Goal: Communication & Community: Answer question/provide support

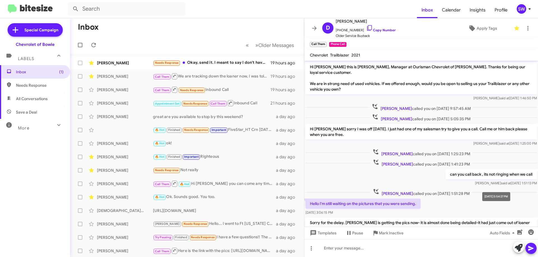
scroll to position [55, 0]
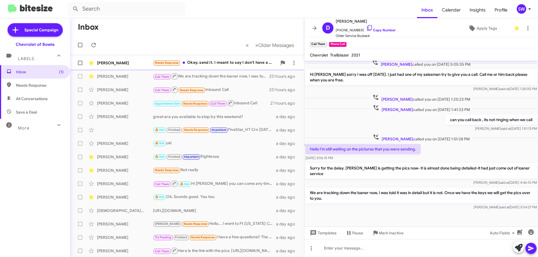
drag, startPoint x: 211, startPoint y: 64, endPoint x: 217, endPoint y: 60, distance: 6.4
click at [211, 64] on div "Needs Response Okay, send it. I meant to say I don't have a big payment. Sorry." at bounding box center [215, 63] width 124 height 6
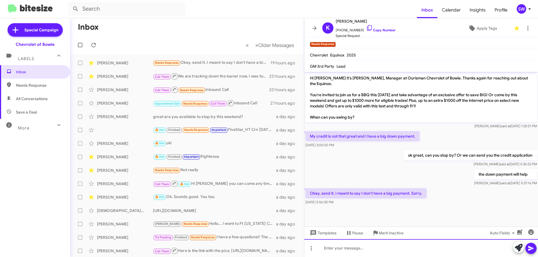
click at [345, 249] on div at bounding box center [421, 248] width 234 height 18
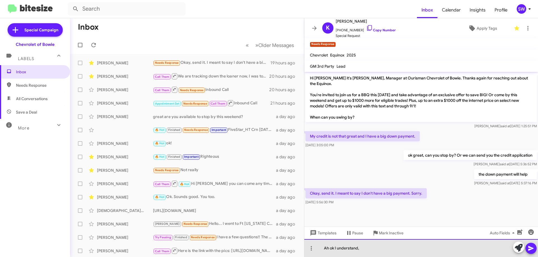
drag, startPoint x: 376, startPoint y: 250, endPoint x: 379, endPoint y: 250, distance: 2.9
click at [377, 250] on div "Ah ok I understand," at bounding box center [421, 248] width 234 height 18
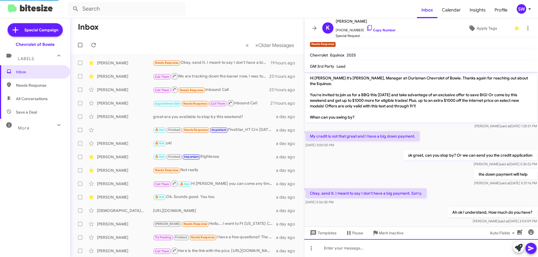
scroll to position [7, 0]
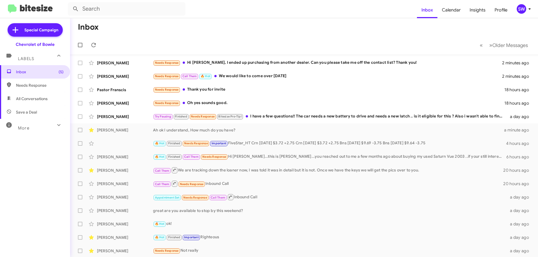
drag, startPoint x: 231, startPoint y: 64, endPoint x: 303, endPoint y: 62, distance: 72.0
click at [232, 64] on div "Needs Response Hi [PERSON_NAME], I ended up purchasing from another dealer. Can…" at bounding box center [327, 63] width 349 height 6
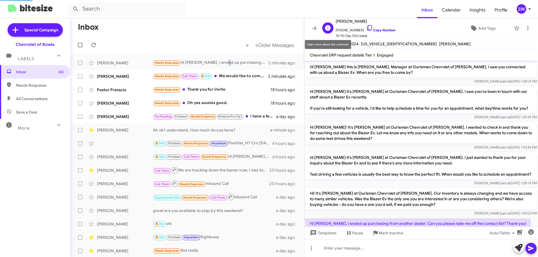
scroll to position [29, 0]
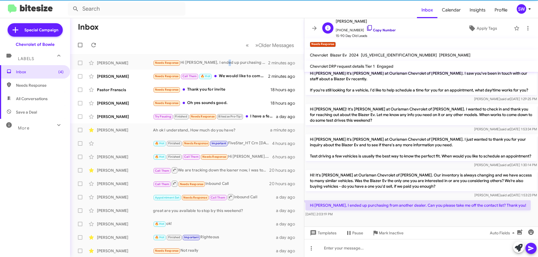
click at [366, 27] on icon at bounding box center [369, 28] width 7 height 7
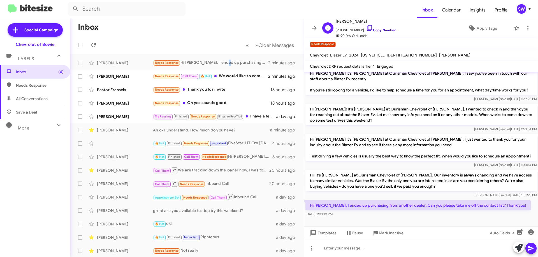
drag, startPoint x: 362, startPoint y: 29, endPoint x: 365, endPoint y: 26, distance: 4.0
click at [366, 28] on icon at bounding box center [369, 28] width 7 height 7
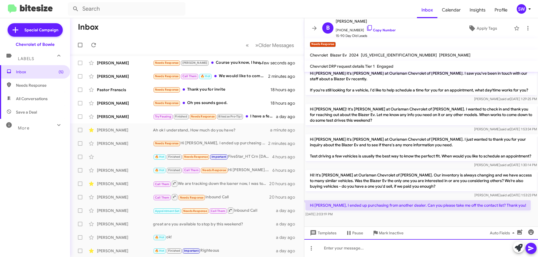
click at [386, 249] on div at bounding box center [421, 248] width 234 height 18
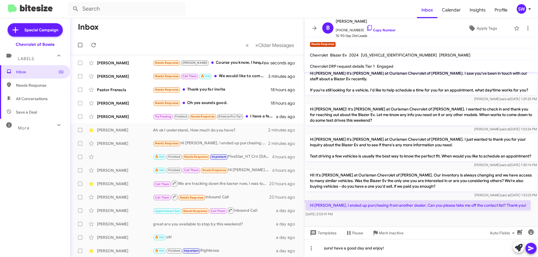
drag, startPoint x: 532, startPoint y: 248, endPoint x: 526, endPoint y: 244, distance: 7.2
click at [531, 247] on icon at bounding box center [530, 248] width 7 height 7
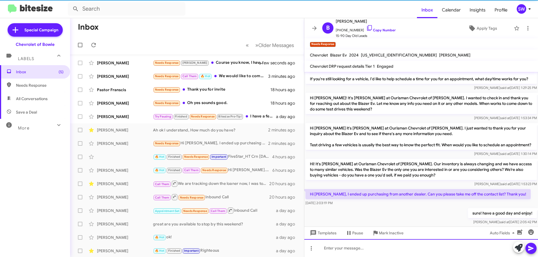
scroll to position [0, 0]
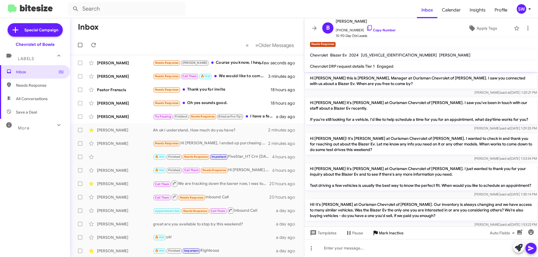
drag, startPoint x: 384, startPoint y: 231, endPoint x: 396, endPoint y: 219, distance: 16.2
click at [385, 230] on span "Mark Inactive" at bounding box center [391, 233] width 25 height 10
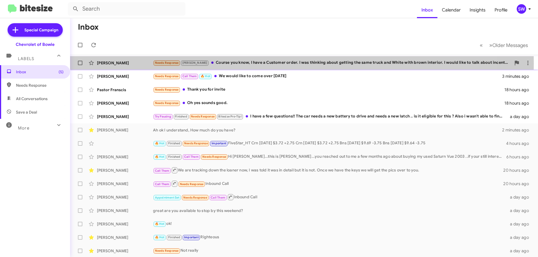
click at [230, 63] on div "Needs Response [PERSON_NAME] Course you know, I have a Customer order. I was th…" at bounding box center [332, 63] width 358 height 6
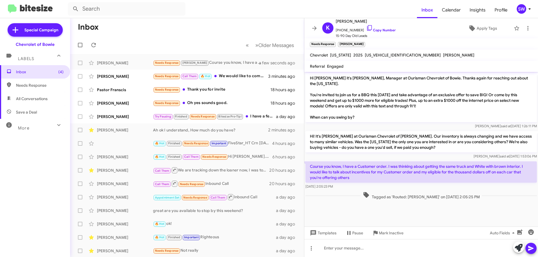
drag, startPoint x: 364, startPoint y: 27, endPoint x: 378, endPoint y: 41, distance: 20.4
click at [366, 27] on icon at bounding box center [369, 28] width 7 height 7
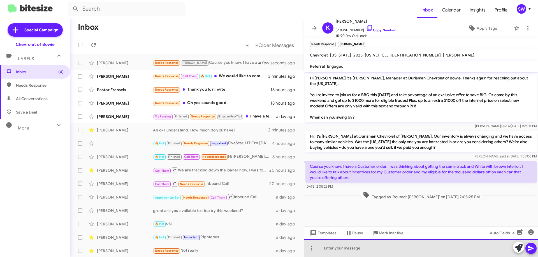
click at [380, 245] on div at bounding box center [421, 248] width 234 height 18
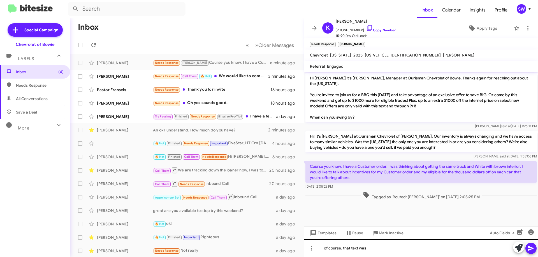
drag, startPoint x: 380, startPoint y: 231, endPoint x: 385, endPoint y: 246, distance: 16.1
click at [385, 246] on div "Hi [PERSON_NAME] it's [PERSON_NAME], Manager at Ourisman Chevrolet of Bowie. Th…" at bounding box center [421, 164] width 234 height 185
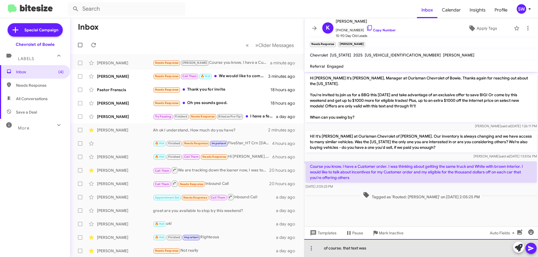
click at [374, 246] on div "of course. that text was" at bounding box center [421, 248] width 234 height 18
drag, startPoint x: 348, startPoint y: 253, endPoint x: 441, endPoint y: 240, distance: 93.6
click at [321, 252] on div "of course. that text was" at bounding box center [421, 248] width 234 height 18
drag, startPoint x: 401, startPoint y: 249, endPoint x: 407, endPoint y: 247, distance: 6.5
drag, startPoint x: 439, startPoint y: 249, endPoint x: 436, endPoint y: 250, distance: 2.8
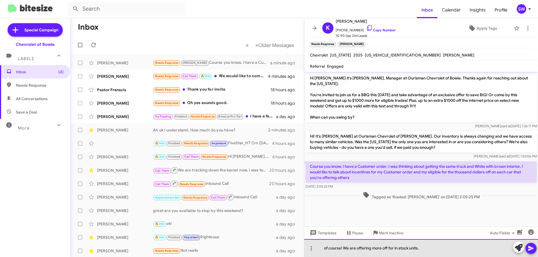
click at [439, 250] on div "of course! We are offering more off for in stock units." at bounding box center [421, 248] width 234 height 18
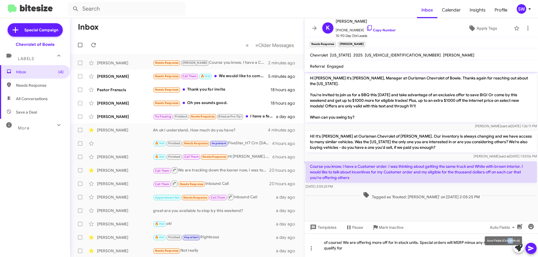
drag, startPoint x: 512, startPoint y: 243, endPoint x: 509, endPoint y: 243, distance: 3.1
click at [509, 243] on div "Auto Fields (Ctrl+Shift+A)" at bounding box center [503, 241] width 37 height 9
drag, startPoint x: 507, startPoint y: 242, endPoint x: 530, endPoint y: 250, distance: 24.4
click at [514, 242] on div "Auto Fields (Ctrl+Shift+A)" at bounding box center [503, 241] width 37 height 9
click at [510, 242] on div "of course! We are offering more off for in stock units. Special orders will MSR…" at bounding box center [421, 246] width 234 height 24
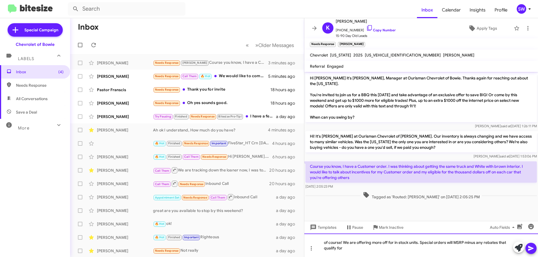
drag, startPoint x: 399, startPoint y: 242, endPoint x: 401, endPoint y: 251, distance: 8.6
click at [399, 243] on div "of course! We are offering more off for in stock units. Special orders will MSR…" at bounding box center [421, 246] width 234 height 24
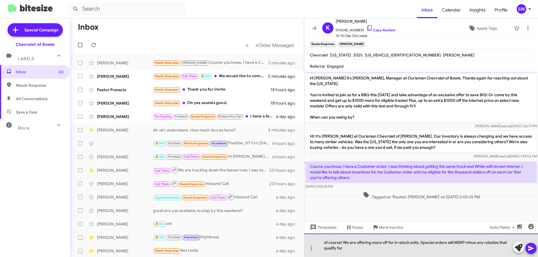
click at [349, 251] on div "of course! We are offering more off for in-stock units. Special orders will MSR…" at bounding box center [421, 246] width 234 height 24
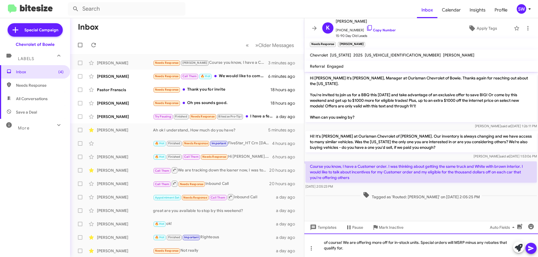
click at [383, 244] on div "of course! We are offering more off for in-stock units. Special orders will MSR…" at bounding box center [421, 246] width 234 height 24
click at [360, 248] on div "of course! We are offering more $ off for in-stock units. Special orders will M…" at bounding box center [421, 246] width 234 height 24
click at [532, 252] on span at bounding box center [530, 248] width 7 height 11
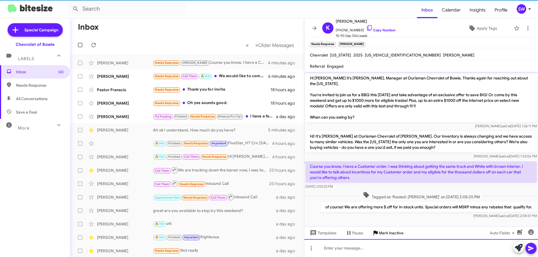
scroll to position [0, 0]
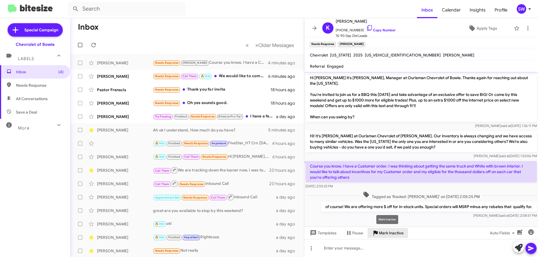
click at [382, 233] on span "Mark Inactive" at bounding box center [391, 233] width 25 height 10
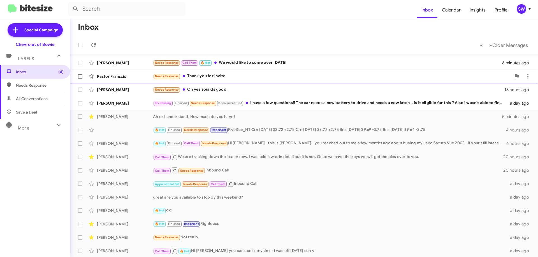
click at [248, 62] on div "Needs Response Call Them 🔥 Hot We would like to come over [DATE]" at bounding box center [327, 63] width 349 height 6
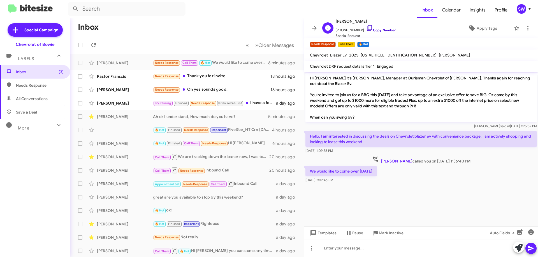
drag, startPoint x: 362, startPoint y: 27, endPoint x: 410, endPoint y: 34, distance: 49.0
click at [366, 27] on icon at bounding box center [369, 28] width 7 height 7
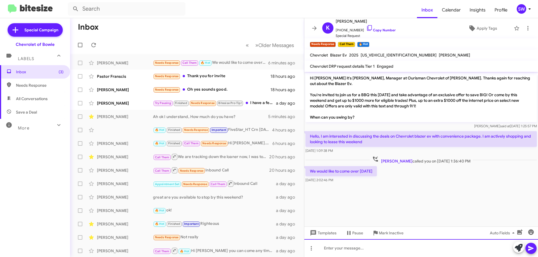
click at [367, 250] on div at bounding box center [421, 248] width 234 height 18
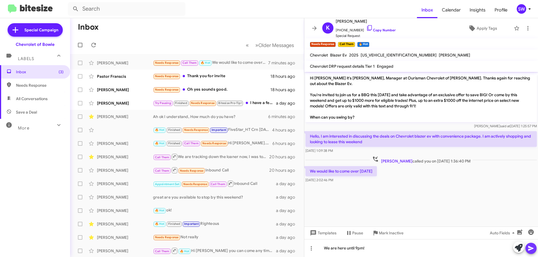
drag, startPoint x: 528, startPoint y: 244, endPoint x: 531, endPoint y: 252, distance: 7.9
click at [531, 252] on span at bounding box center [530, 248] width 7 height 11
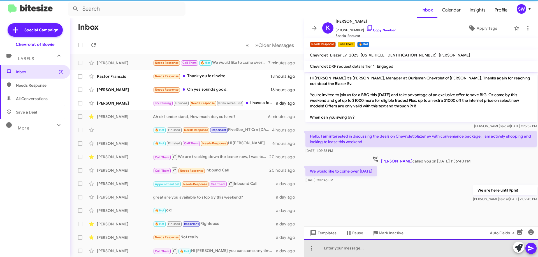
click at [363, 252] on div at bounding box center [421, 248] width 234 height 18
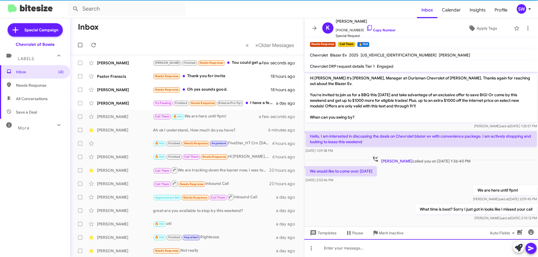
scroll to position [4, 0]
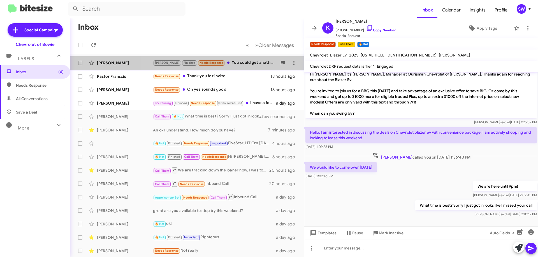
click at [225, 63] on div "[PERSON_NAME] Finished Needs Response You could get another hundred thousand do…" at bounding box center [215, 63] width 124 height 6
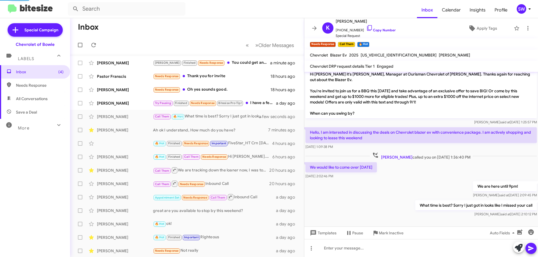
scroll to position [38, 0]
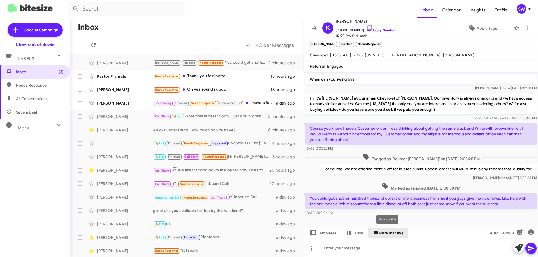
click at [382, 234] on span "Mark Inactive" at bounding box center [391, 233] width 25 height 10
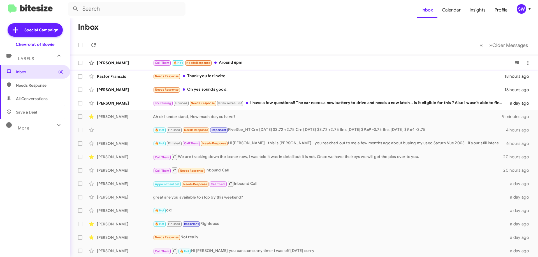
click at [229, 62] on div "Call Them 🔥 Hot Needs Response Around 6pm" at bounding box center [332, 63] width 358 height 6
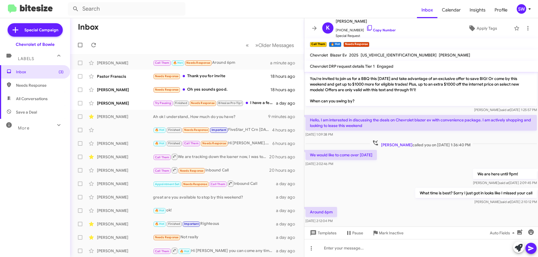
scroll to position [24, 0]
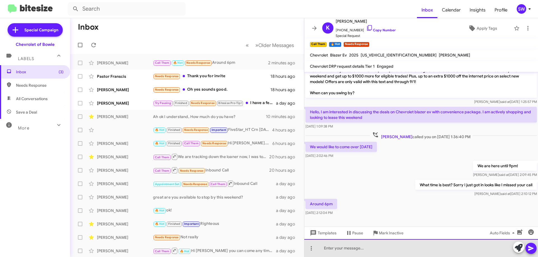
click at [366, 246] on div at bounding box center [421, 248] width 234 height 18
drag, startPoint x: 324, startPoint y: 249, endPoint x: 338, endPoint y: 250, distance: 13.8
click at [327, 249] on div "ok we will see you then." at bounding box center [421, 248] width 234 height 18
click at [394, 250] on div "OK we will see you then." at bounding box center [421, 248] width 234 height 18
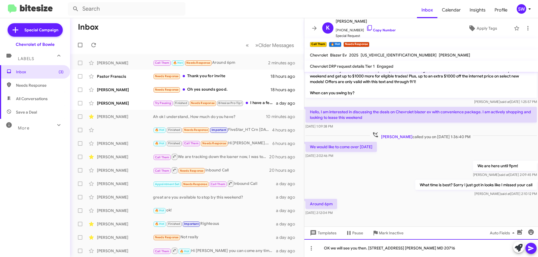
drag, startPoint x: 366, startPoint y: 250, endPoint x: 371, endPoint y: 251, distance: 5.1
click at [367, 250] on div "OK we will see you then. [STREET_ADDRESS] [PERSON_NAME] MD 20716" at bounding box center [421, 248] width 234 height 18
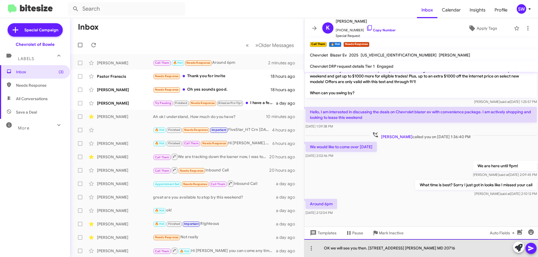
click at [457, 250] on div "OK we will see you then. [STREET_ADDRESS] [PERSON_NAME] MD 20716" at bounding box center [421, 248] width 234 height 18
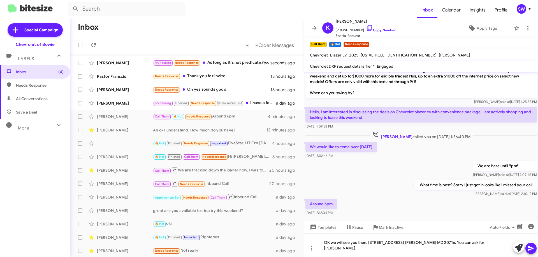
drag, startPoint x: 529, startPoint y: 248, endPoint x: 527, endPoint y: 249, distance: 2.9
click at [529, 248] on icon at bounding box center [530, 248] width 5 height 5
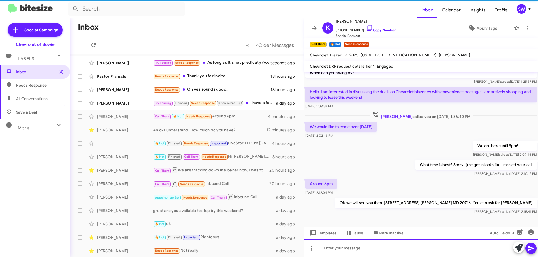
scroll to position [45, 0]
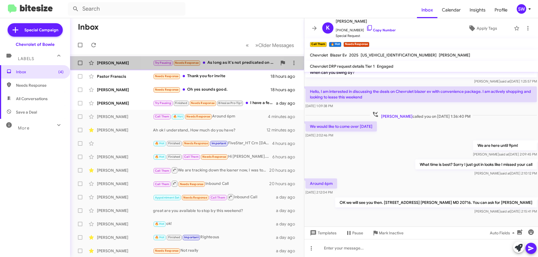
drag, startPoint x: 217, startPoint y: 62, endPoint x: 220, endPoint y: 60, distance: 3.9
click at [217, 62] on div "Try Pausing Needs Response As long as it's not predicated on me buying a vehicl…" at bounding box center [215, 63] width 124 height 6
